Goal: Transaction & Acquisition: Purchase product/service

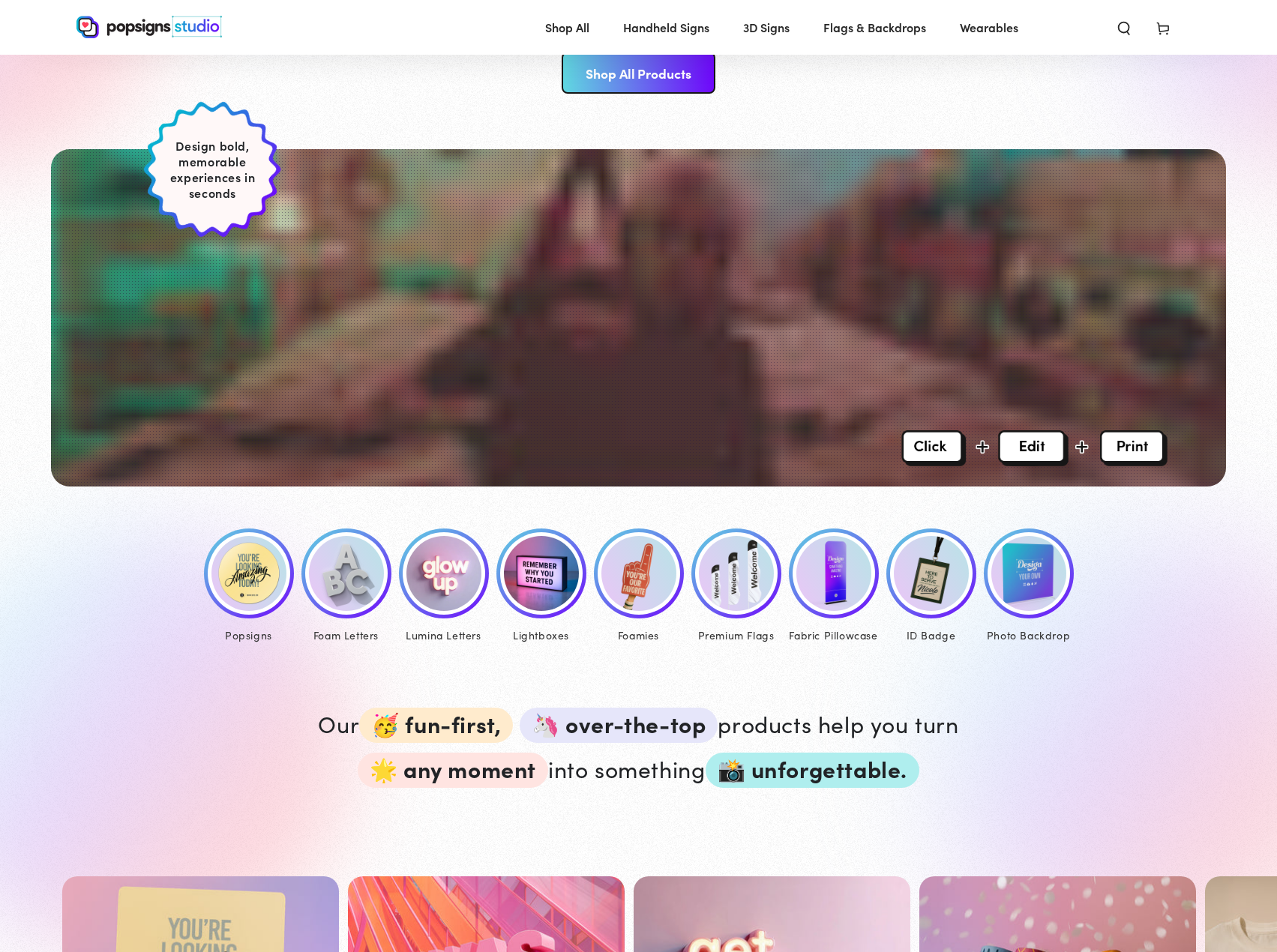
scroll to position [300, 0]
click at [275, 580] on img at bounding box center [248, 573] width 75 height 75
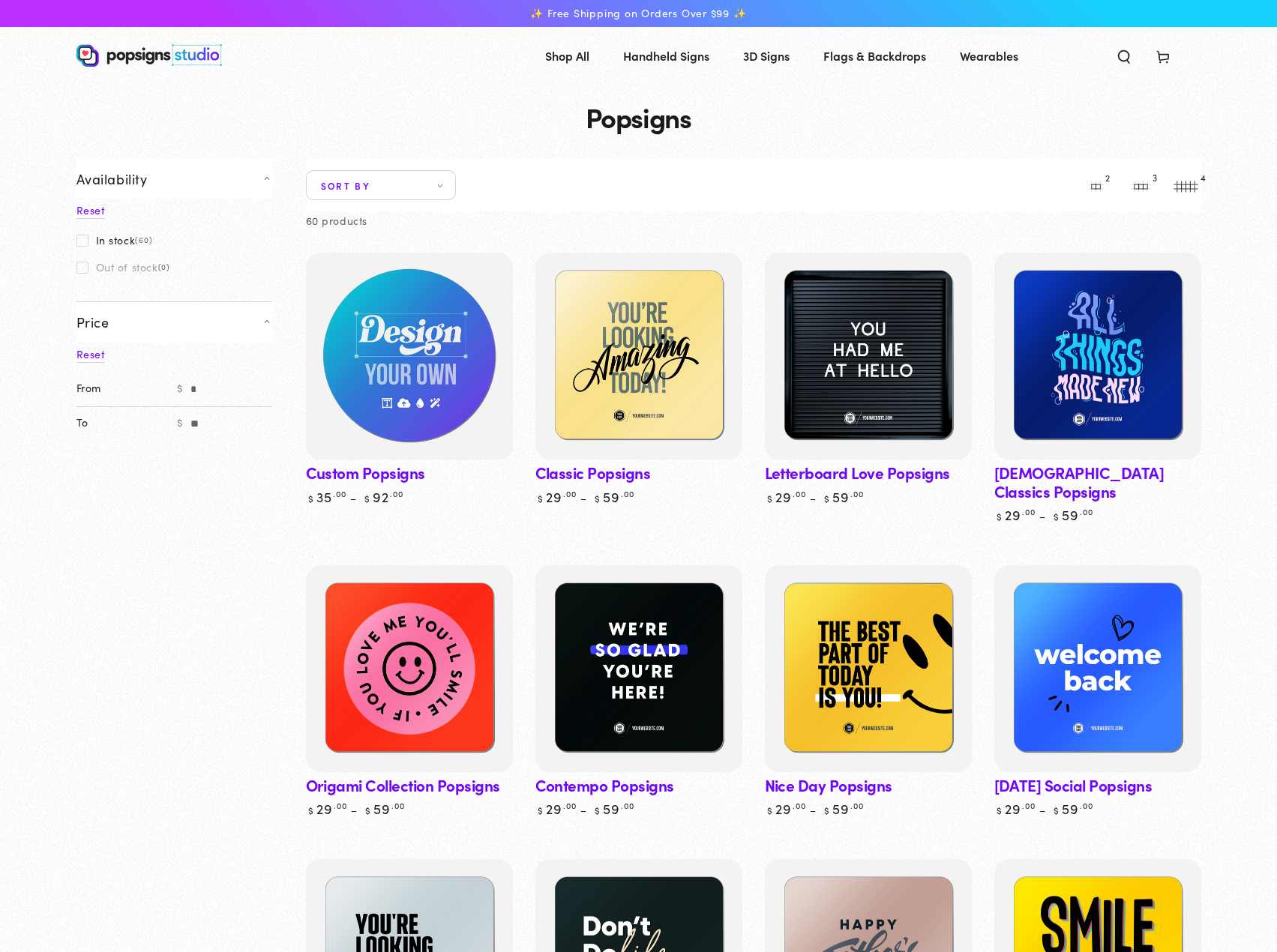
click at [429, 407] on img at bounding box center [408, 356] width 213 height 213
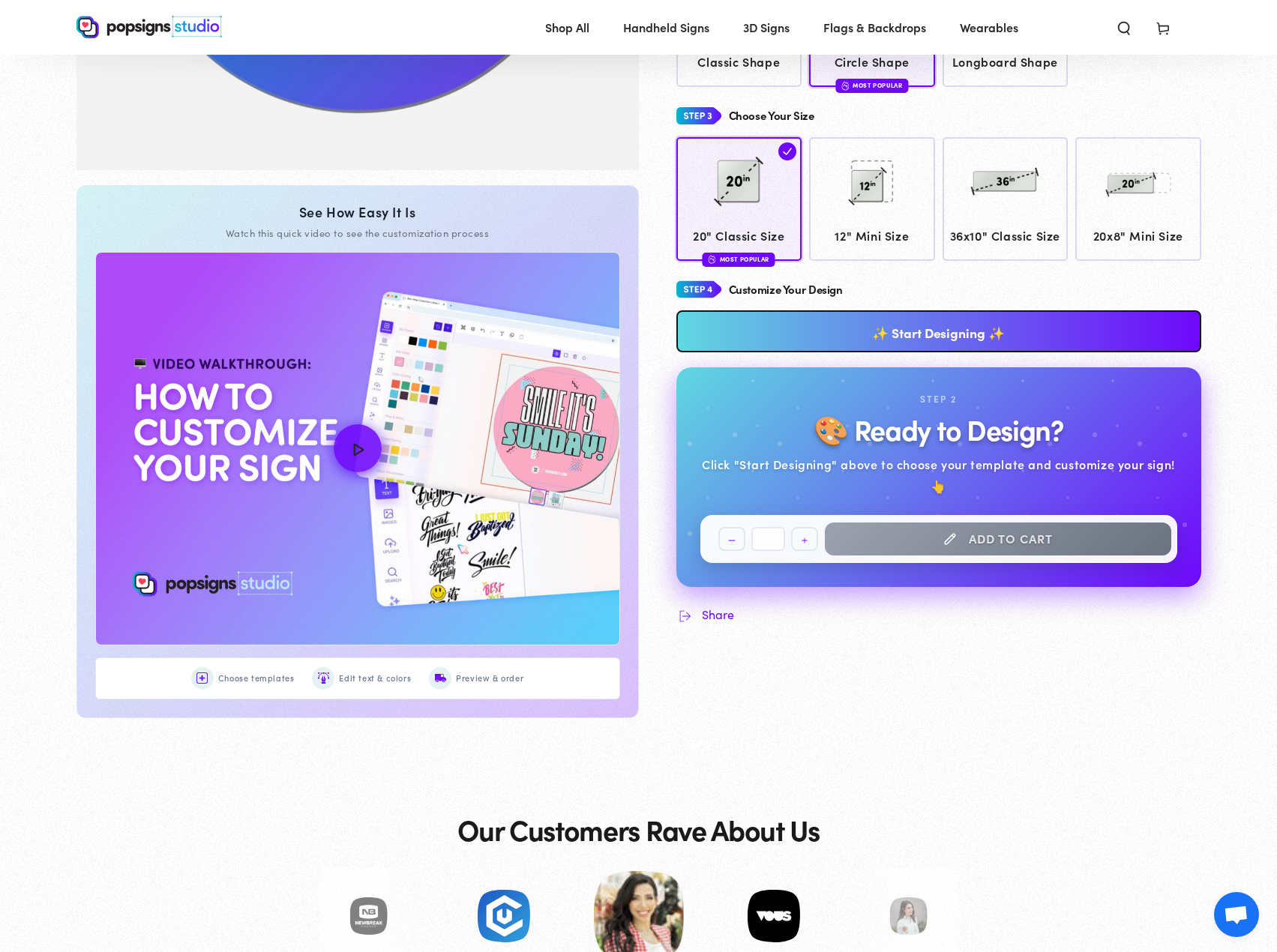
scroll to position [747, 0]
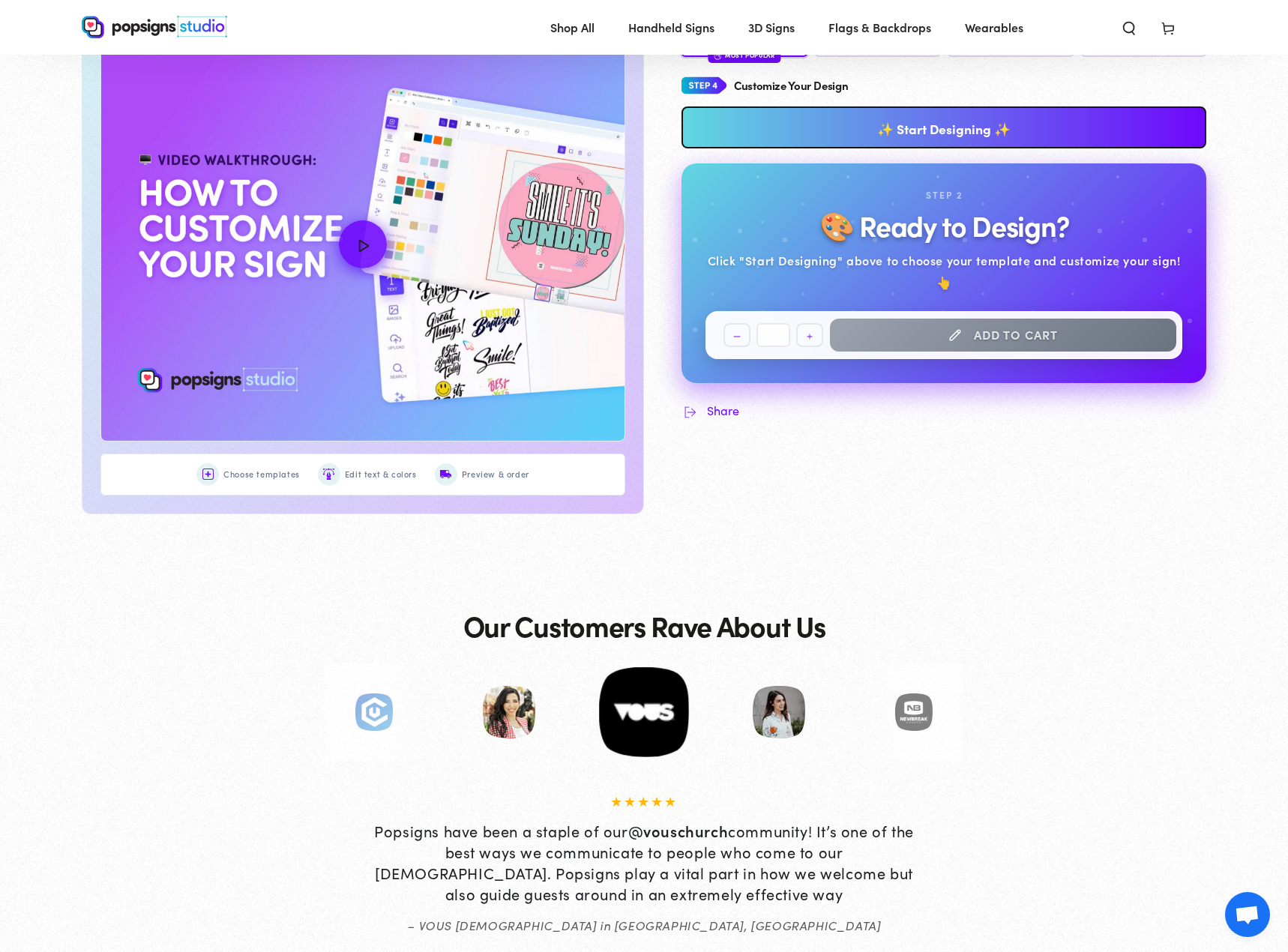
click at [1133, 458] on div "Close dialog Get 10% OFF Your First Order Email Address Claim My Offer → No tha…" at bounding box center [644, 476] width 1288 height 952
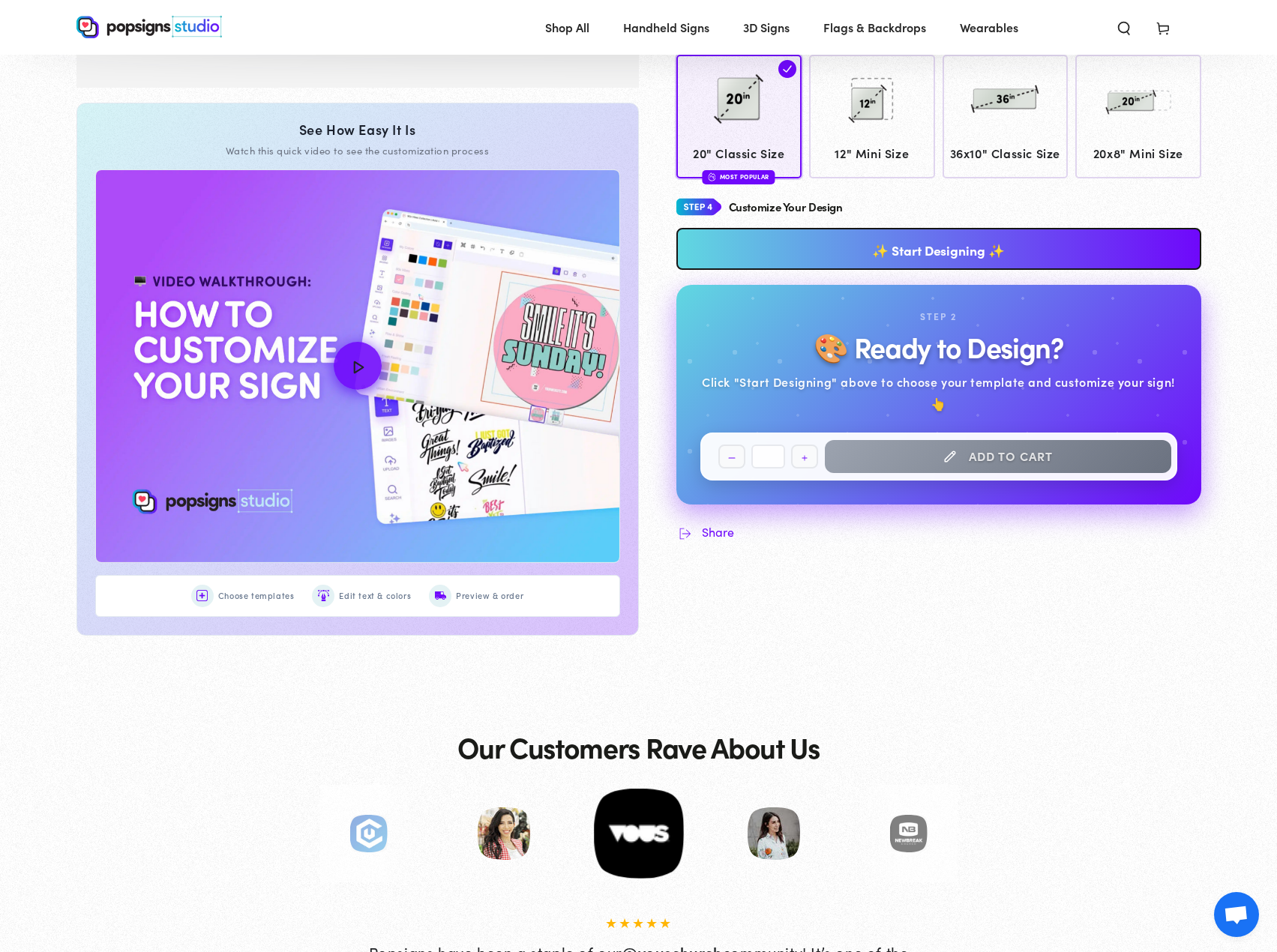
scroll to position [447, 0]
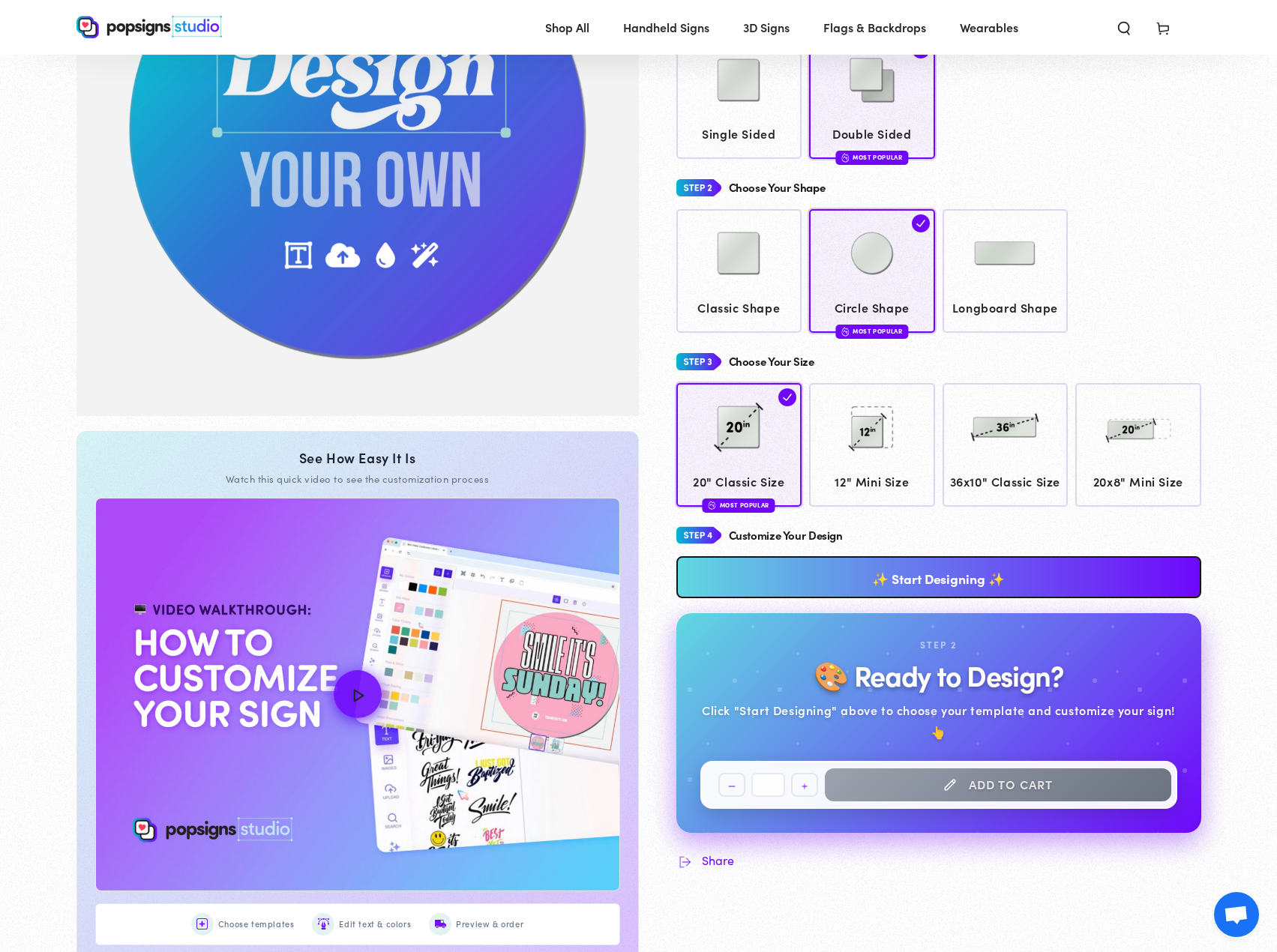
click at [929, 556] on link "✨ Start Designing ✨" at bounding box center [939, 577] width 525 height 42
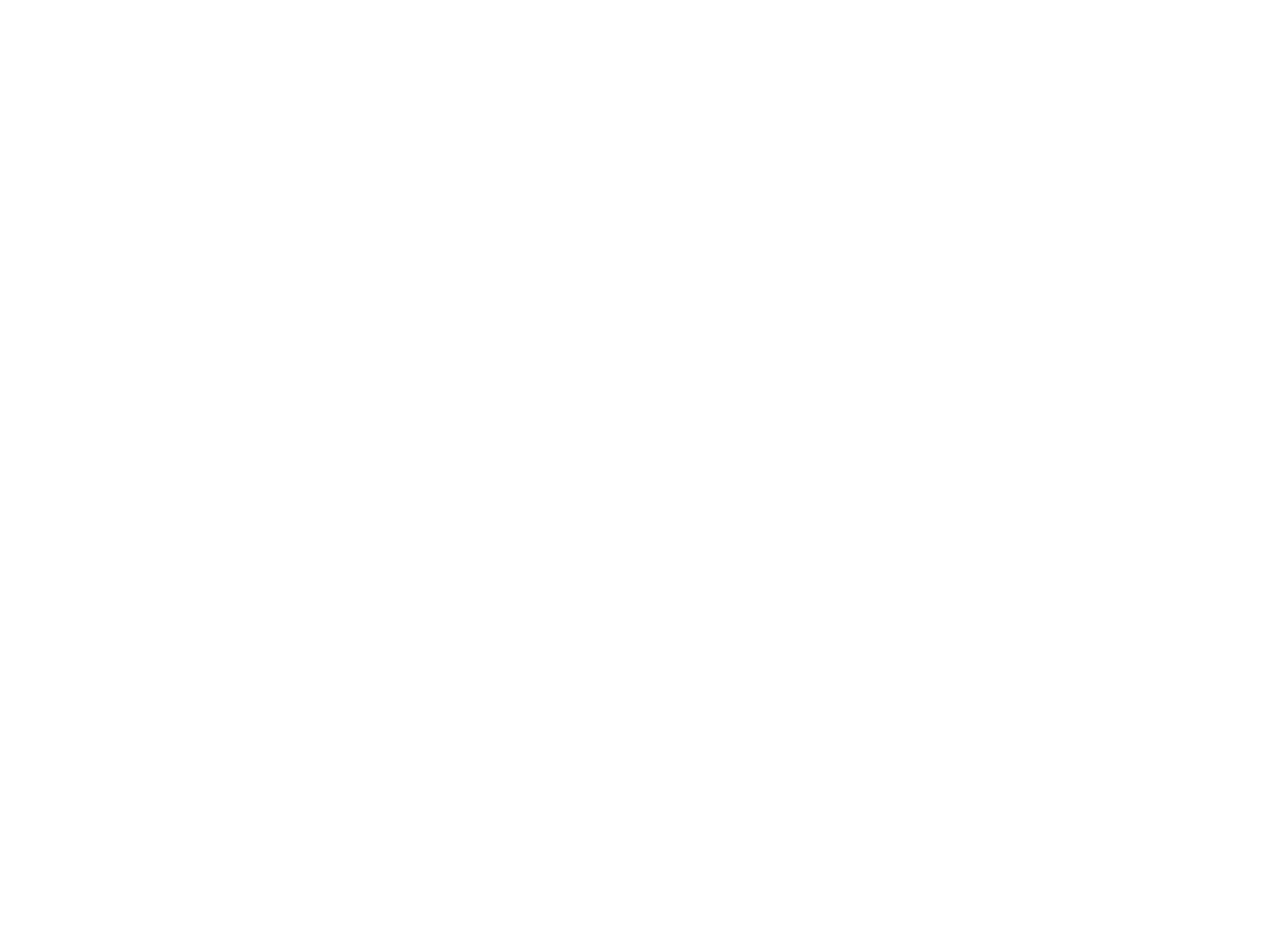
scroll to position [0, 0]
type textarea "An ancient tree with a door leading to a magical world"
type input "#42445A"
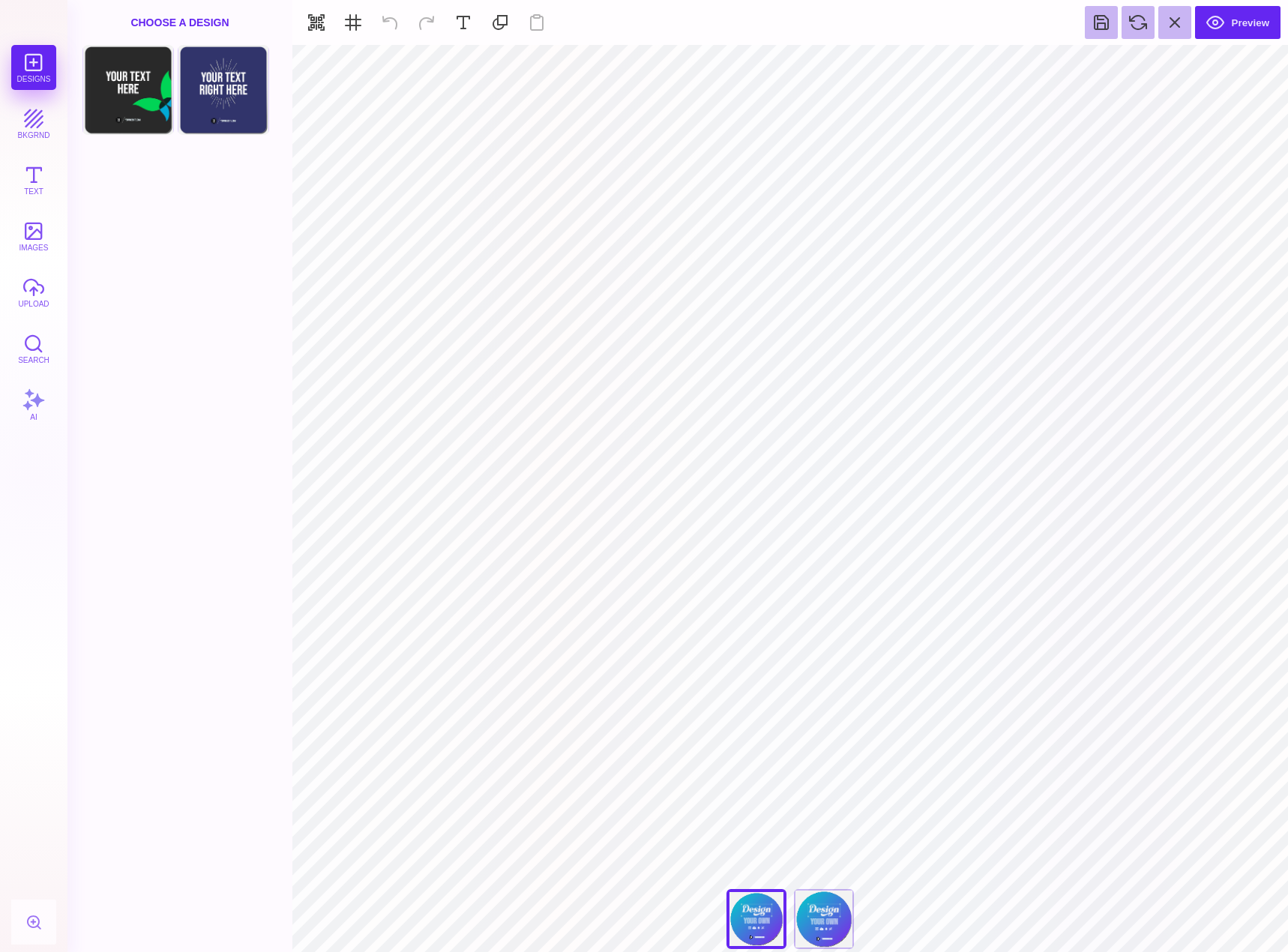
drag, startPoint x: 38, startPoint y: 390, endPoint x: 57, endPoint y: 401, distance: 22.0
click at [37, 390] on button "AI" at bounding box center [33, 405] width 45 height 45
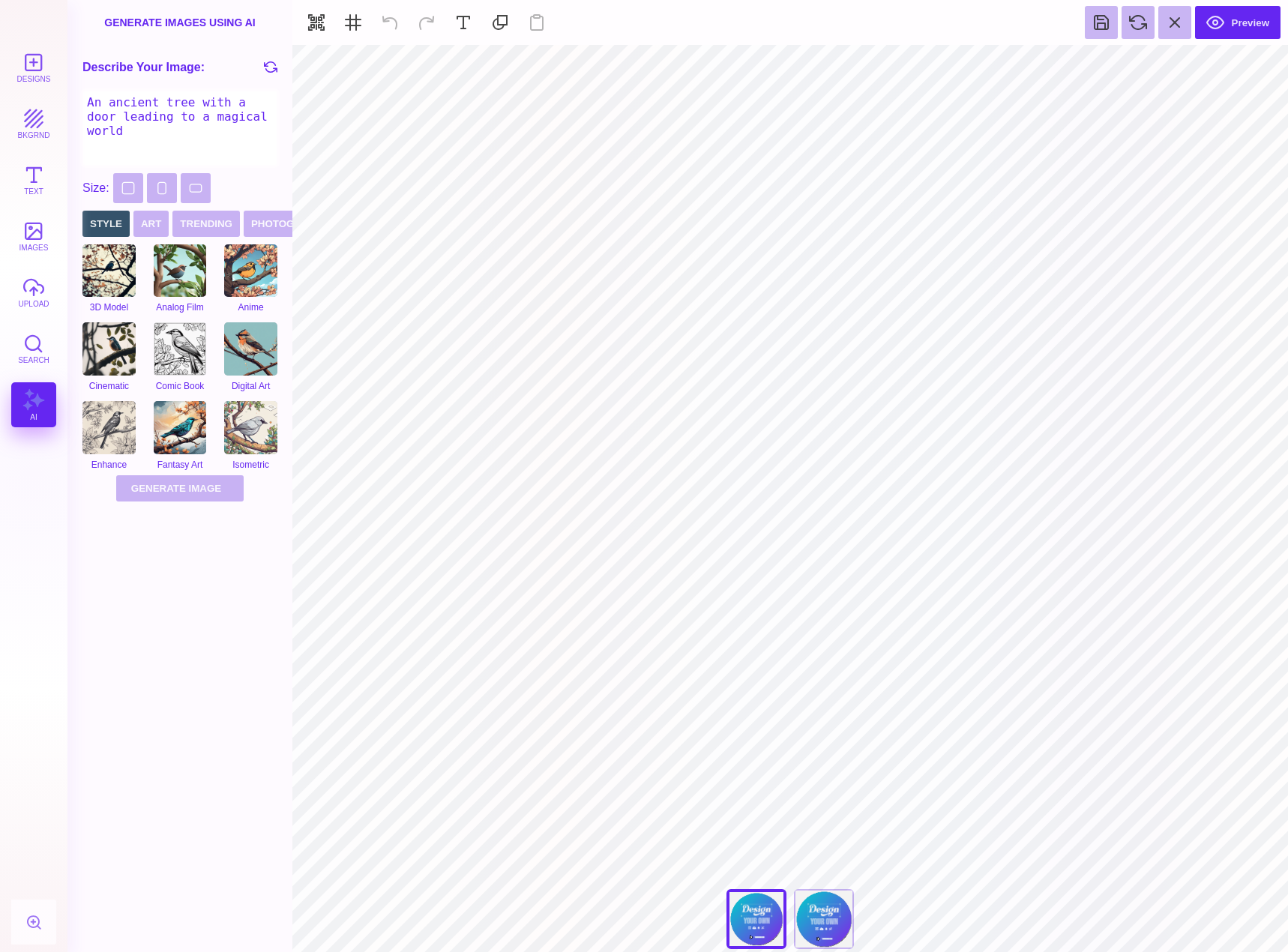
click at [155, 117] on textarea "An ancient tree with a door leading to a magical world" at bounding box center [180, 128] width 195 height 75
click at [188, 125] on textarea "An ancient tree with a door leading to a magical world" at bounding box center [180, 128] width 195 height 75
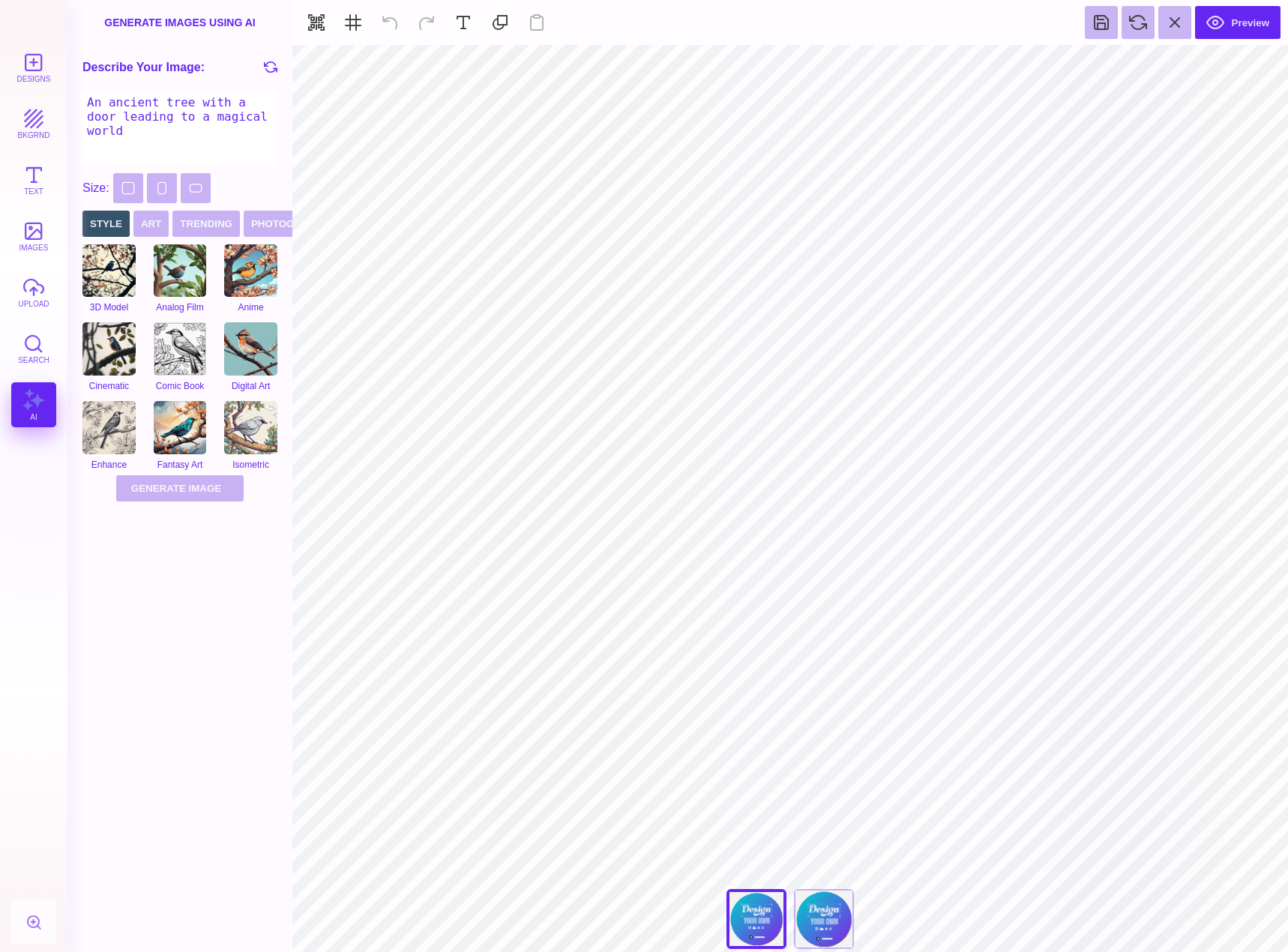
click at [188, 125] on textarea "An ancient tree with a door leading to a magical world" at bounding box center [180, 128] width 195 height 75
type textarea "m"
type textarea "new gym logo"
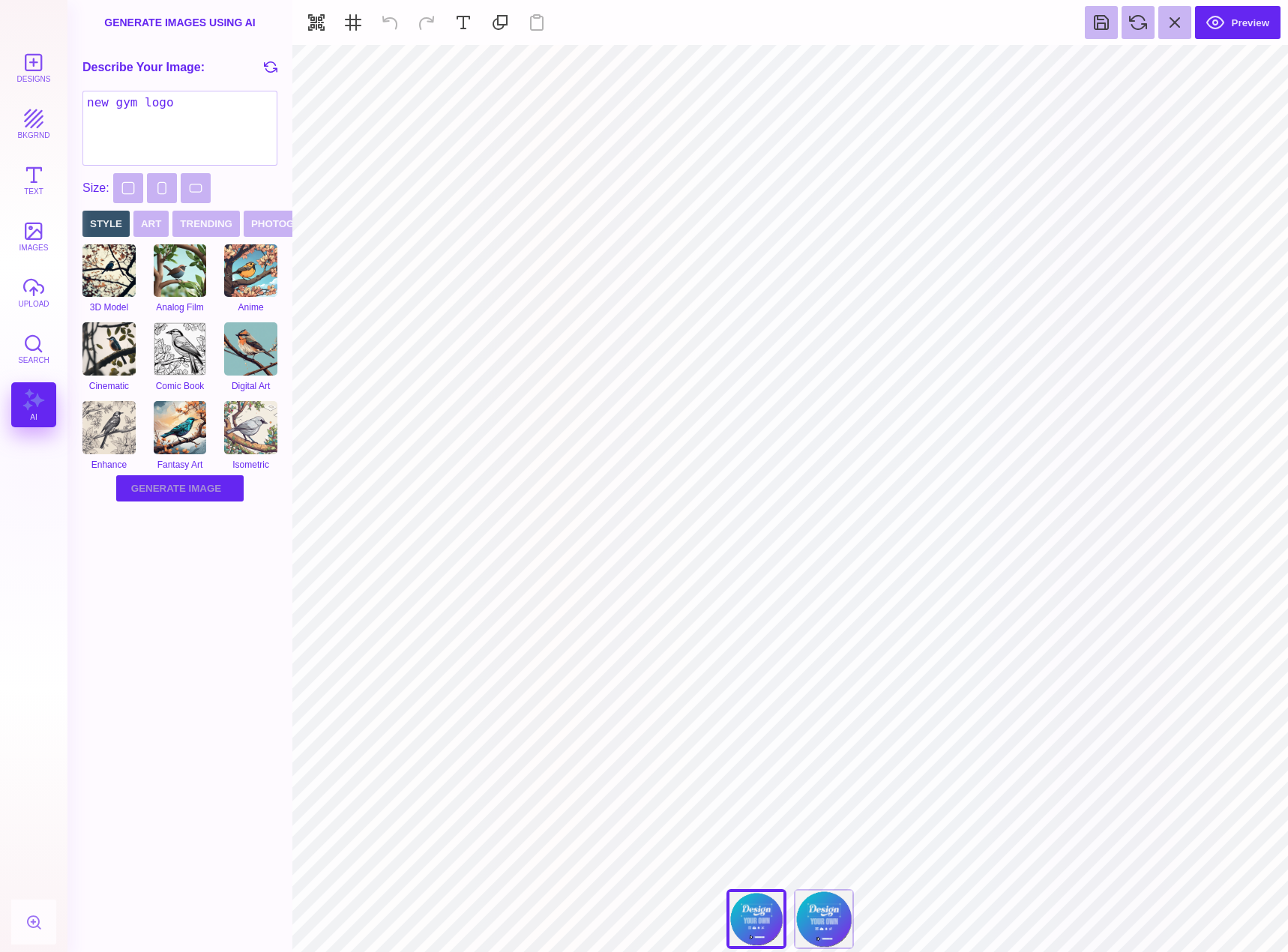
click at [204, 491] on button "Generate Image Generating Image" at bounding box center [180, 488] width 127 height 26
